Goal: Task Accomplishment & Management: Complete application form

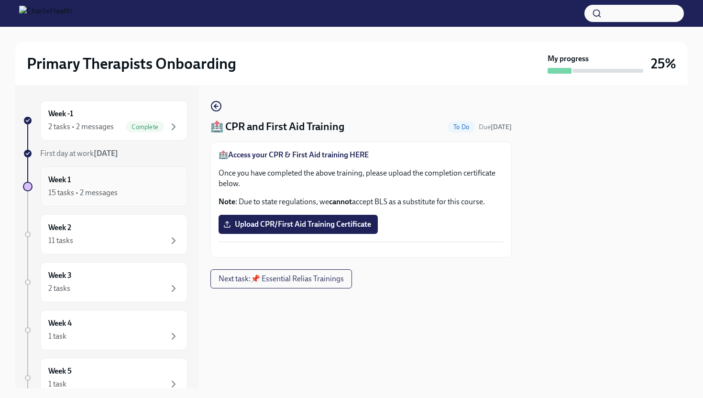
click at [114, 189] on div "15 tasks • 2 messages" at bounding box center [82, 193] width 69 height 11
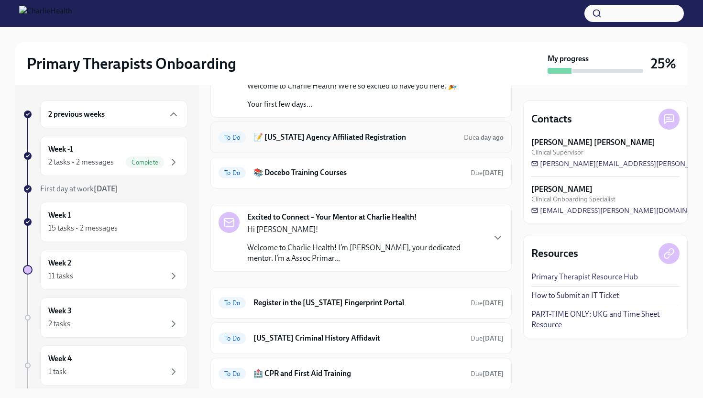
scroll to position [89, 0]
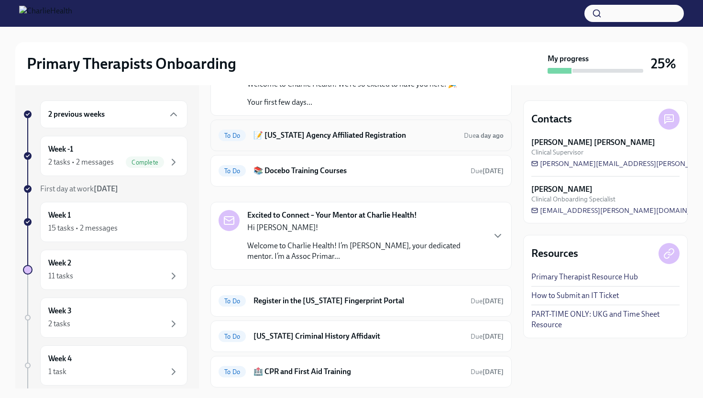
click at [324, 132] on h6 "📝 [US_STATE] Agency Affiliated Registration" at bounding box center [355, 135] width 203 height 11
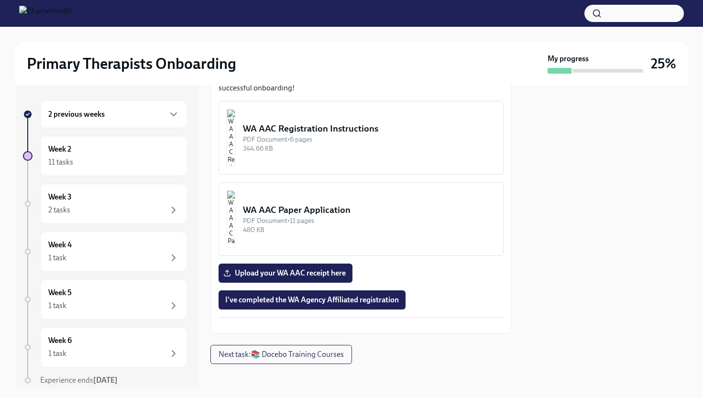
scroll to position [594, 0]
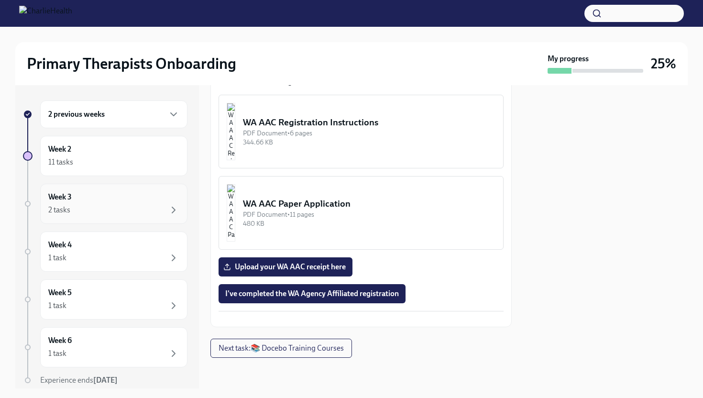
click at [109, 200] on div "Week 3 2 tasks" at bounding box center [113, 204] width 131 height 24
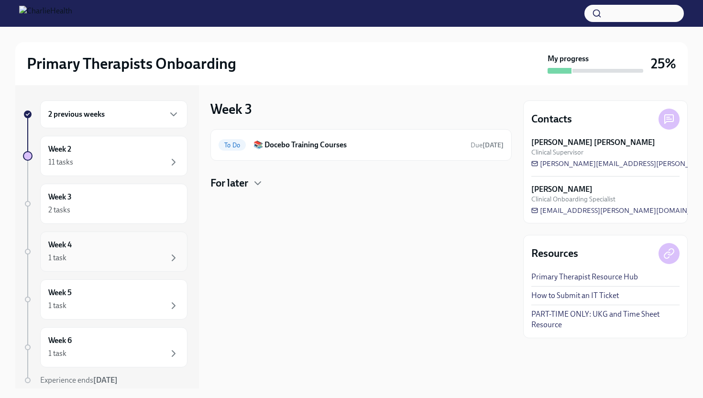
click at [116, 267] on div "Week 4 1 task" at bounding box center [113, 252] width 147 height 40
click at [118, 205] on div "2 tasks" at bounding box center [113, 209] width 131 height 11
click at [122, 169] on div "Week 2 11 tasks" at bounding box center [113, 156] width 147 height 40
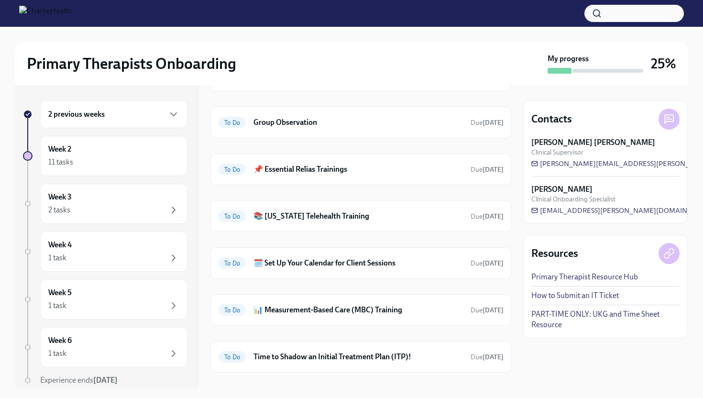
scroll to position [186, 0]
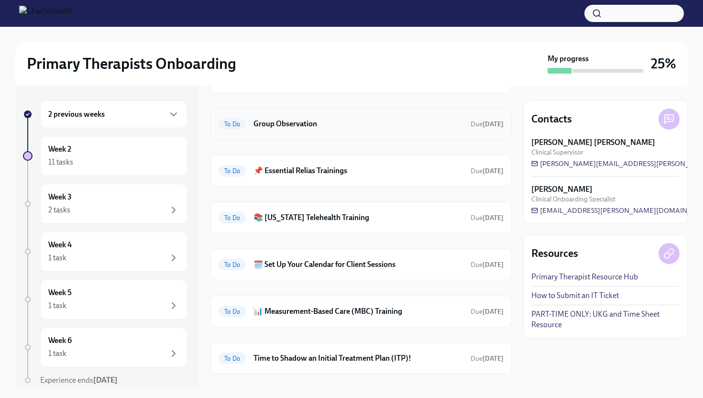
click at [375, 128] on h6 "Group Observation" at bounding box center [359, 124] width 210 height 11
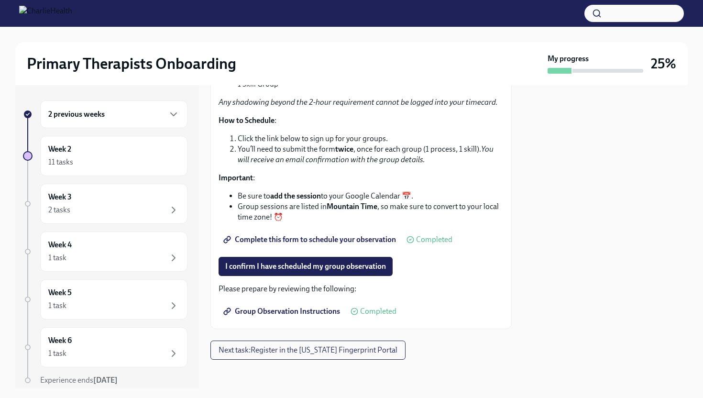
scroll to position [162, 0]
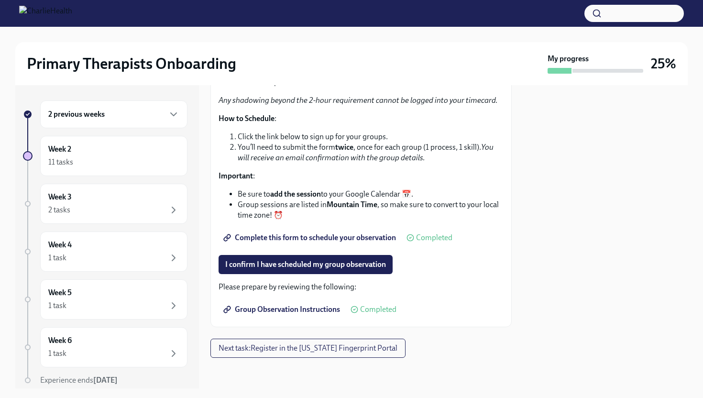
click at [321, 239] on span "Complete this form to schedule your observation" at bounding box center [310, 238] width 171 height 10
click at [323, 339] on button "Next task : Register in the [US_STATE] Fingerprint Portal" at bounding box center [308, 348] width 195 height 19
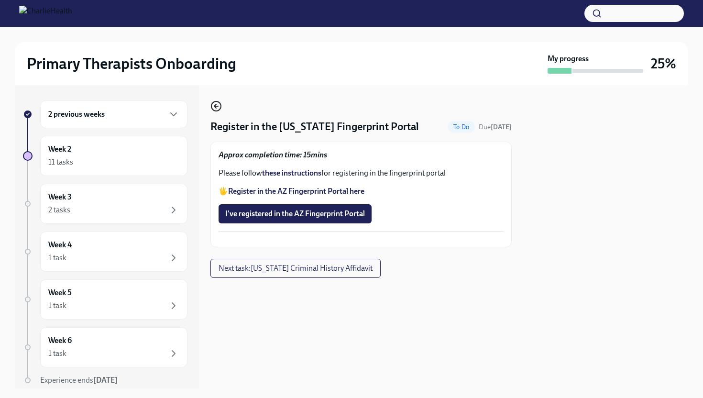
click at [218, 108] on icon "button" at bounding box center [216, 105] width 11 height 11
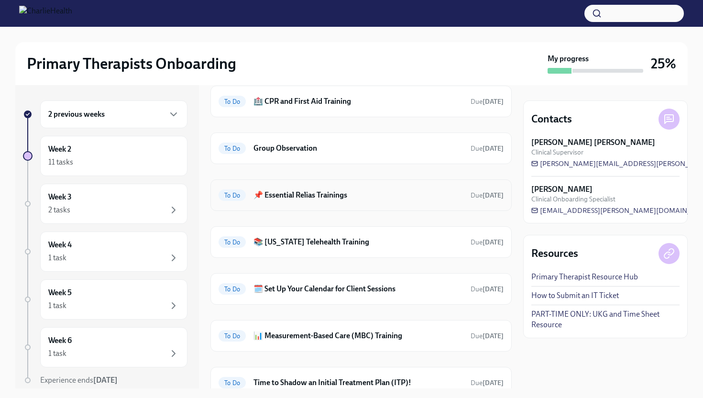
scroll to position [164, 0]
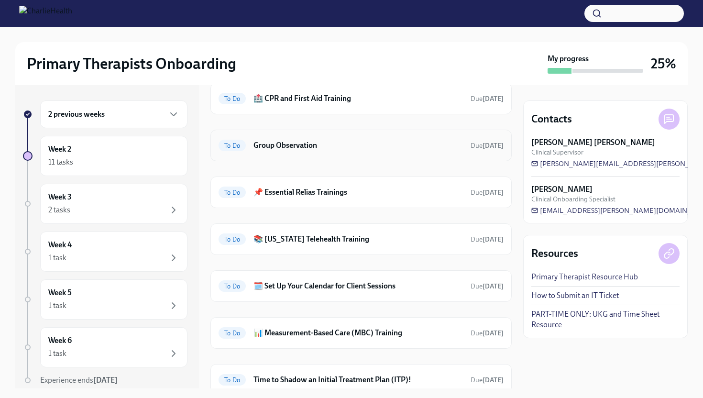
click at [300, 145] on h6 "Group Observation" at bounding box center [359, 145] width 210 height 11
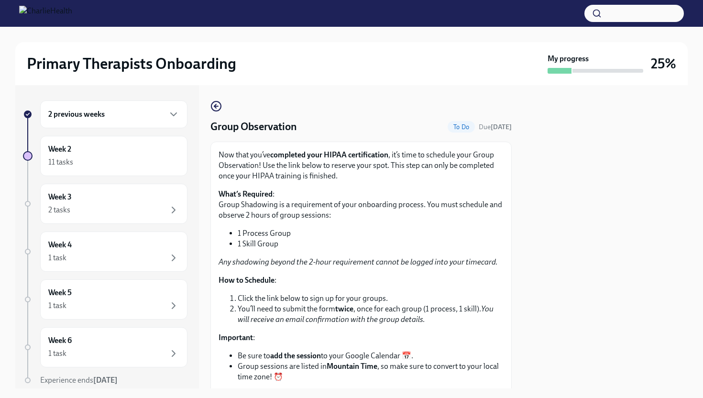
click at [361, 122] on div "Group Observation To Do Due [DATE]" at bounding box center [361, 127] width 301 height 14
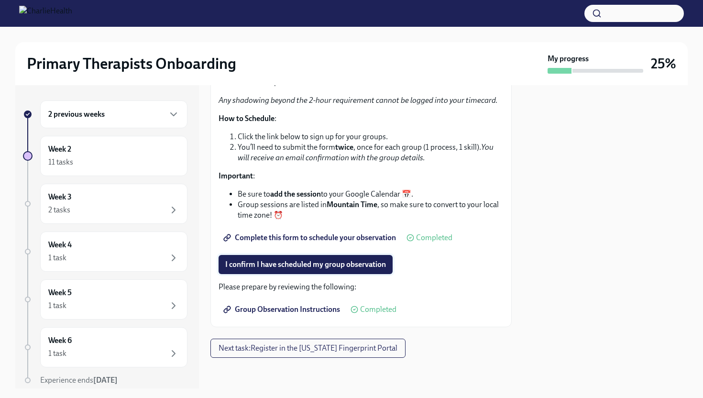
click at [358, 265] on span "I confirm I have scheduled my group observation" at bounding box center [305, 265] width 161 height 10
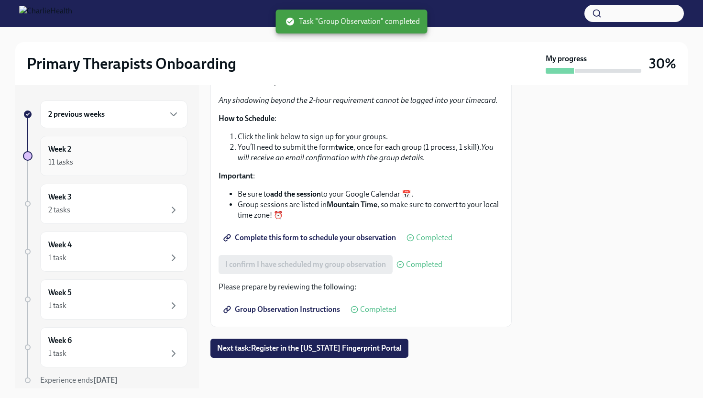
click at [104, 155] on div "Week 2 11 tasks" at bounding box center [113, 156] width 131 height 24
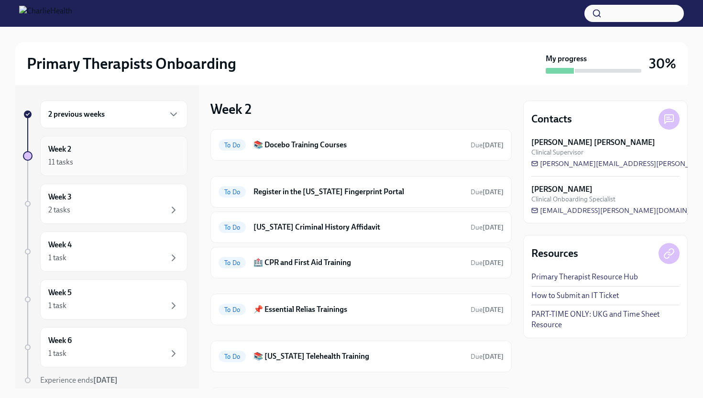
click at [126, 158] on div "11 tasks" at bounding box center [113, 161] width 131 height 11
click at [111, 119] on div "2 previous weeks" at bounding box center [113, 114] width 131 height 11
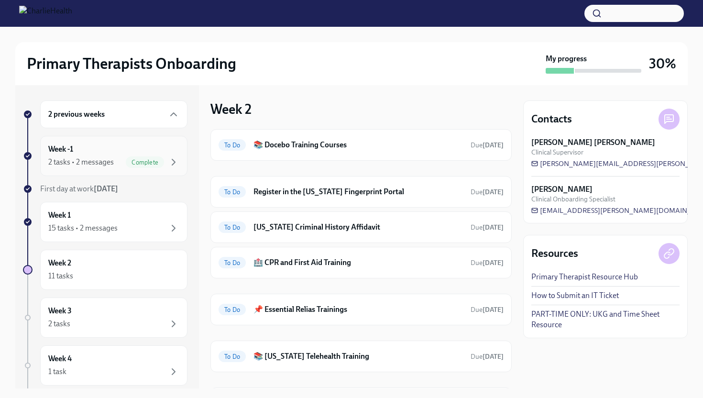
click at [100, 148] on div "Week -1 2 tasks • 2 messages Complete" at bounding box center [113, 156] width 131 height 24
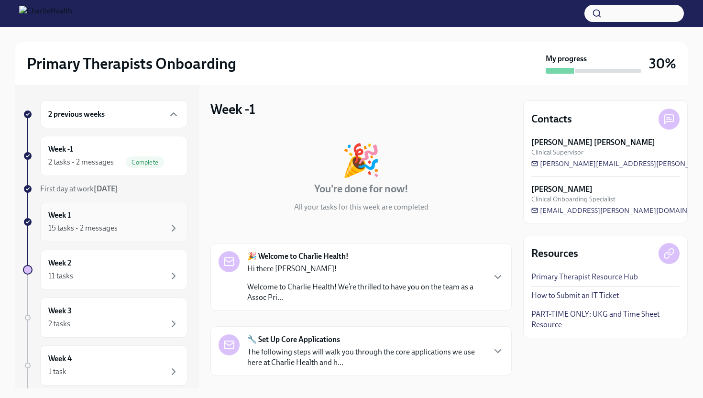
click at [91, 232] on div "15 tasks • 2 messages" at bounding box center [82, 228] width 69 height 11
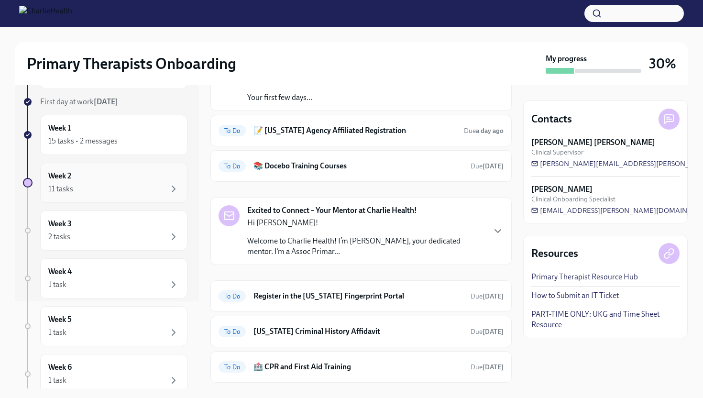
scroll to position [149, 0]
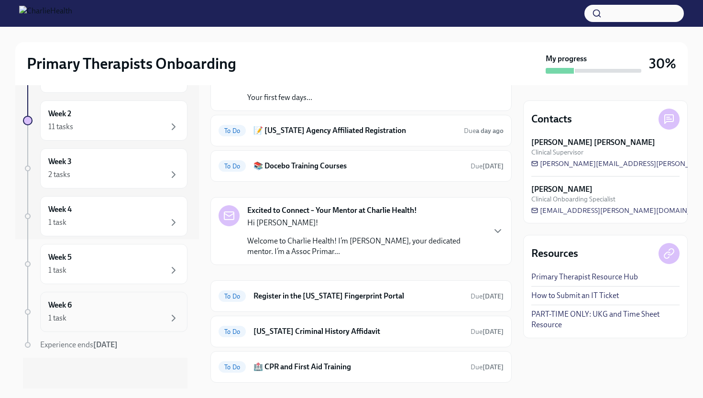
click at [113, 317] on div "1 task" at bounding box center [113, 317] width 131 height 11
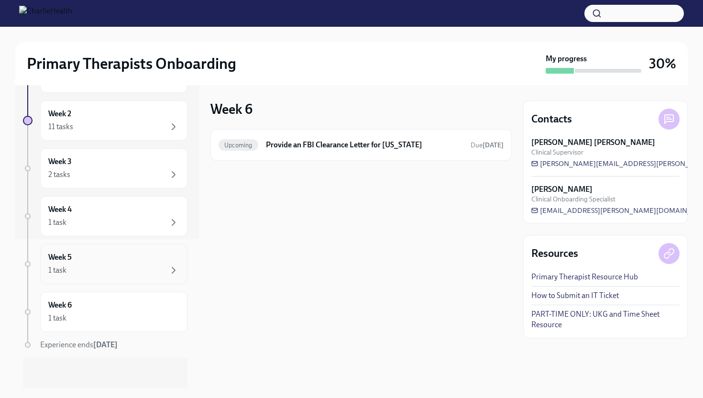
click at [122, 270] on div "1 task" at bounding box center [113, 270] width 131 height 11
click at [114, 312] on div "1 task" at bounding box center [113, 317] width 131 height 11
click at [124, 258] on div "Week 5 1 task" at bounding box center [113, 264] width 131 height 24
click at [132, 227] on div "1 task" at bounding box center [113, 222] width 131 height 11
click at [124, 164] on div "Week 3 2 tasks" at bounding box center [113, 168] width 131 height 24
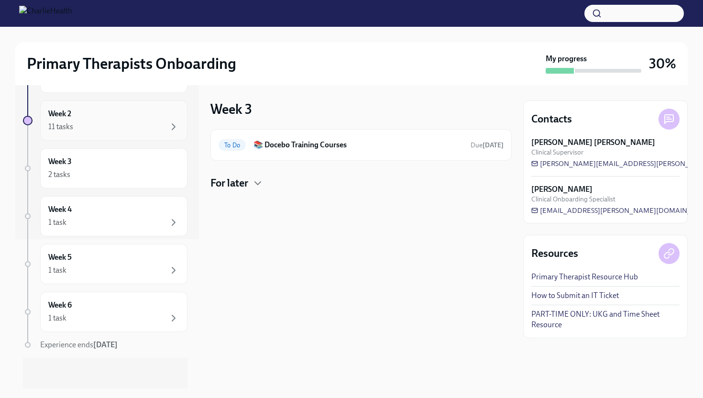
click at [134, 129] on div "11 tasks" at bounding box center [113, 126] width 131 height 11
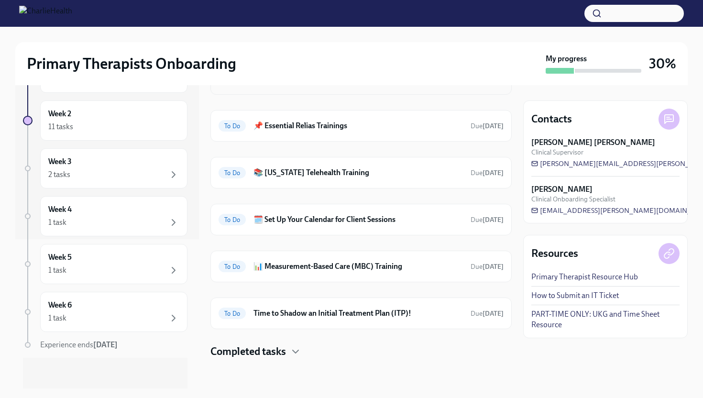
scroll to position [185, 0]
click at [305, 273] on div "To Do 📊 Measurement-Based Care (MBC) Training Due [DATE]" at bounding box center [361, 266] width 301 height 32
click at [308, 256] on div "To Do 📊 Measurement-Based Care (MBC) Training Due [DATE]" at bounding box center [361, 266] width 301 height 32
click at [310, 264] on h6 "📊 Measurement-Based Care (MBC) Training" at bounding box center [359, 265] width 210 height 11
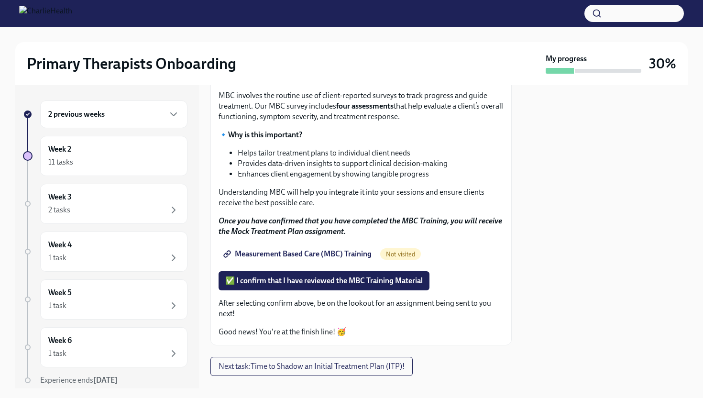
scroll to position [89, 0]
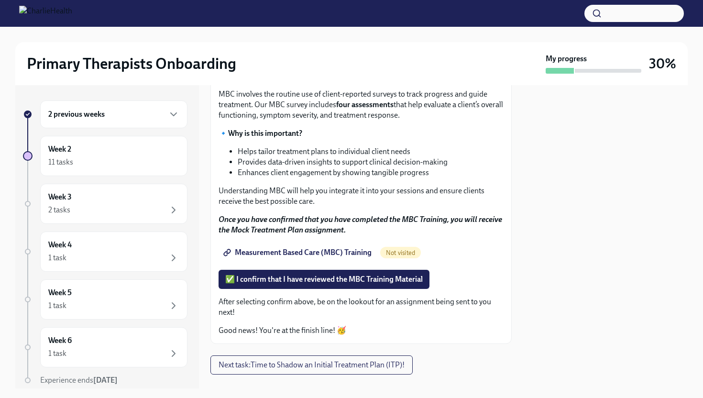
click at [293, 256] on span "Measurement Based Care (MBC) Training" at bounding box center [298, 253] width 146 height 10
